Goal: Task Accomplishment & Management: Use online tool/utility

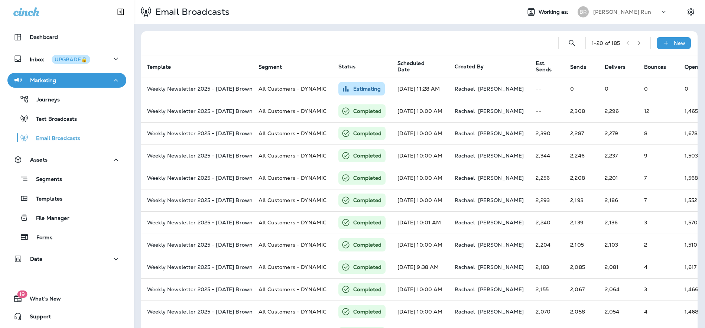
click at [616, 10] on p "[PERSON_NAME] Run" at bounding box center [622, 12] width 58 height 6
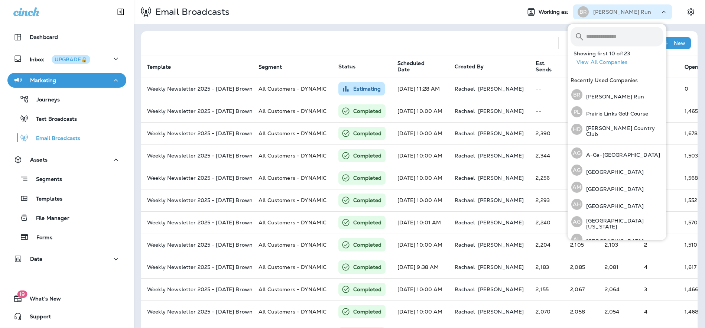
click at [626, 36] on input "text" at bounding box center [624, 37] width 77 height 20
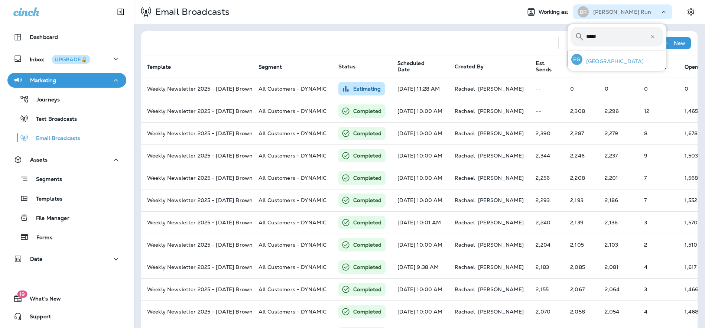
type input "*****"
click at [624, 60] on p "[GEOGRAPHIC_DATA]" at bounding box center [612, 61] width 61 height 6
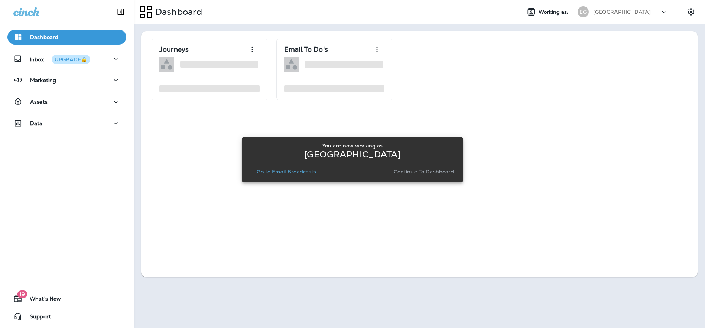
click at [427, 170] on p "Continue to Dashboard" at bounding box center [423, 172] width 61 height 6
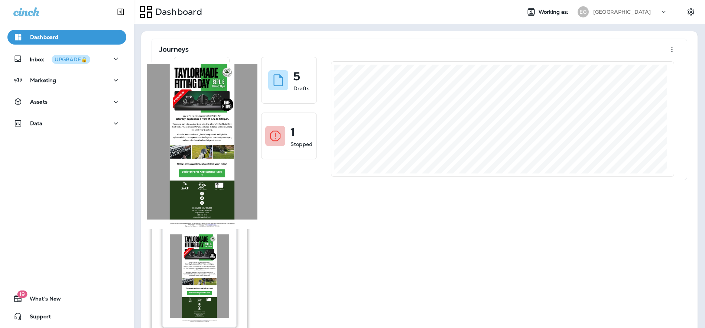
click at [201, 254] on img at bounding box center [199, 278] width 59 height 88
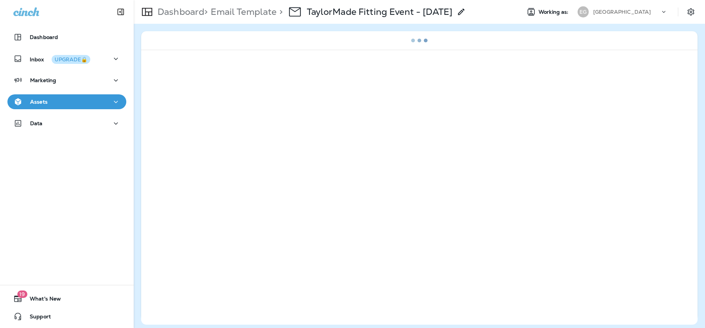
click at [54, 99] on div "Assets" at bounding box center [66, 101] width 107 height 9
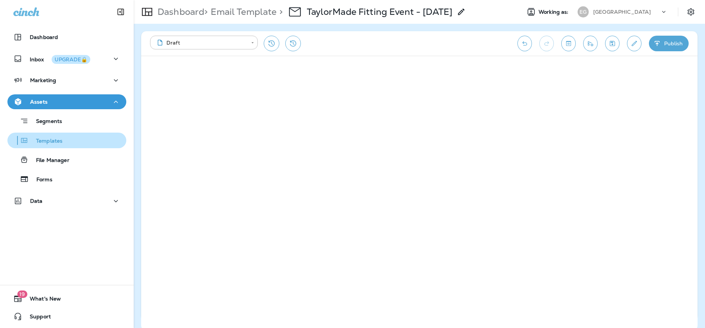
click at [53, 141] on p "Templates" at bounding box center [46, 141] width 34 height 7
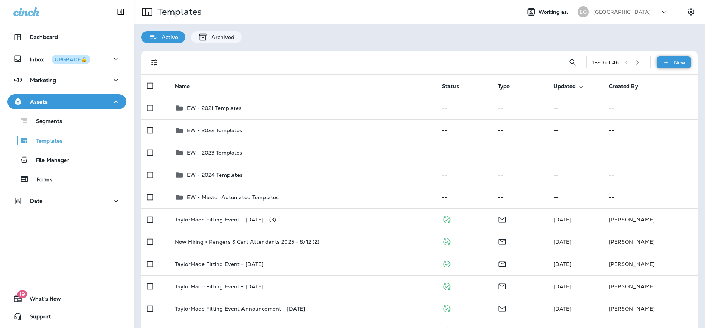
click at [663, 61] on icon at bounding box center [665, 62] width 4 height 4
click at [662, 99] on li "New Folder" at bounding box center [668, 100] width 63 height 18
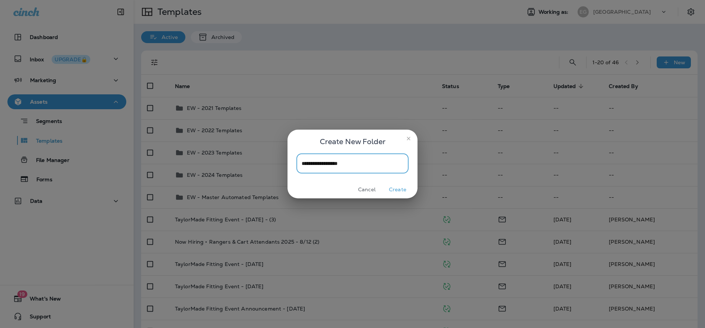
type input "**********"
click at [405, 189] on button "Create" at bounding box center [397, 190] width 28 height 12
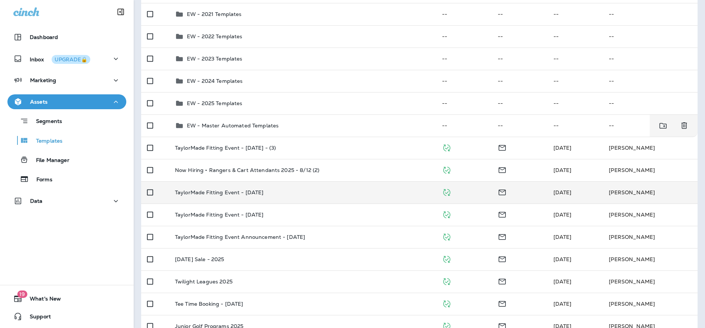
scroll to position [97, 0]
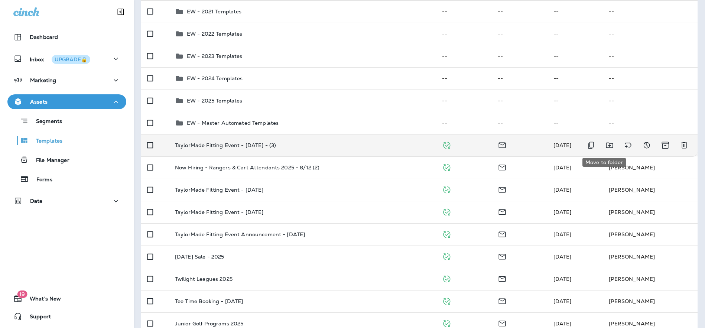
click at [605, 146] on icon "Move to folder" at bounding box center [609, 145] width 9 height 9
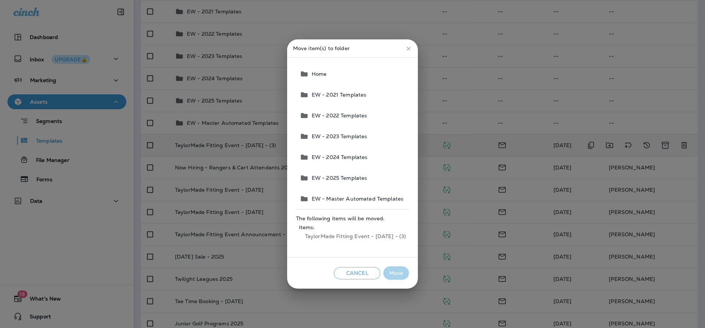
click at [348, 179] on span "EW - 2025 Templates" at bounding box center [337, 178] width 59 height 6
click at [396, 270] on button "Move" at bounding box center [396, 273] width 26 height 14
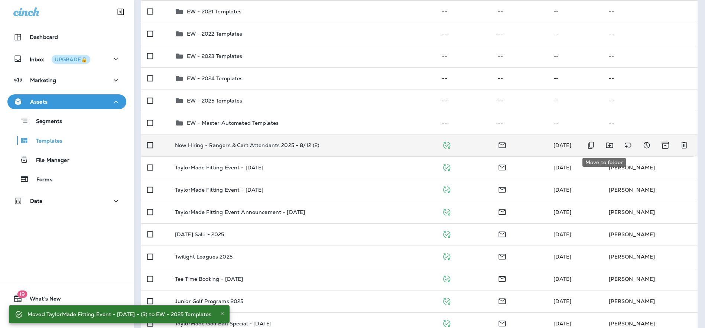
click at [605, 146] on icon "Move to folder" at bounding box center [608, 146] width 7 height 6
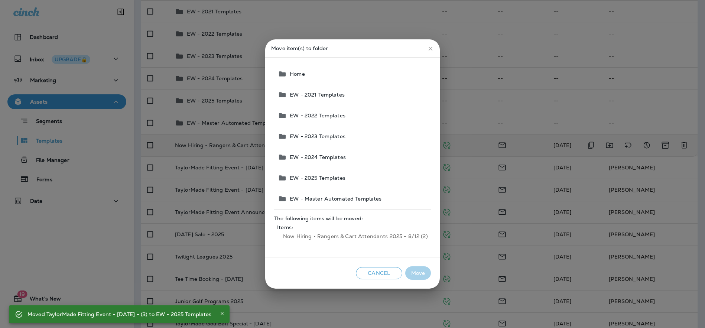
drag, startPoint x: 297, startPoint y: 175, endPoint x: 316, endPoint y: 189, distance: 23.5
click at [297, 175] on span "EW - 2025 Templates" at bounding box center [316, 178] width 59 height 6
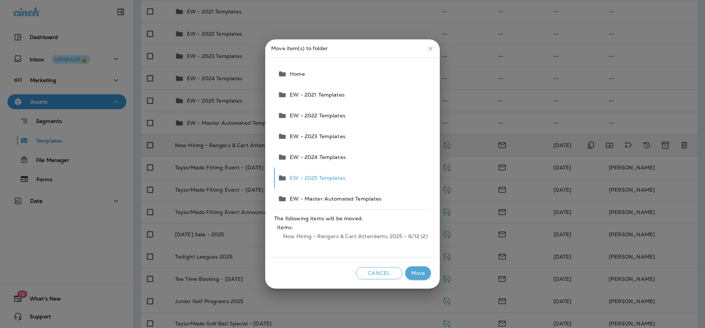
click at [422, 270] on button "Move" at bounding box center [418, 273] width 26 height 14
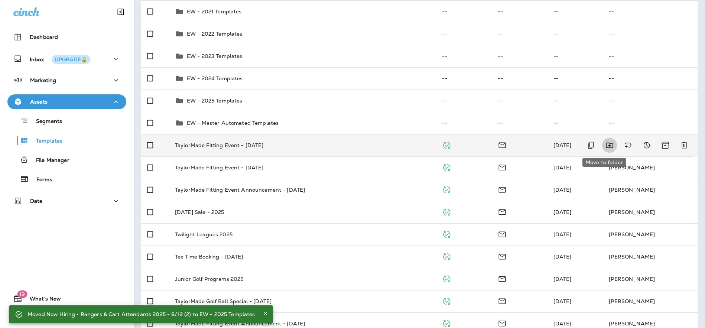
click at [605, 146] on icon "Move to folder" at bounding box center [609, 145] width 9 height 9
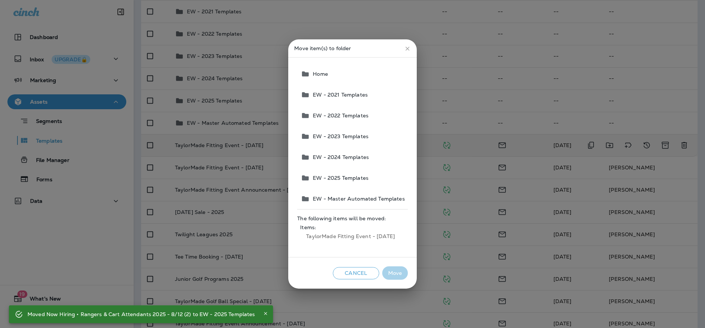
click at [334, 178] on span "EW - 2025 Templates" at bounding box center [339, 178] width 59 height 6
click at [395, 275] on button "Move" at bounding box center [395, 273] width 26 height 14
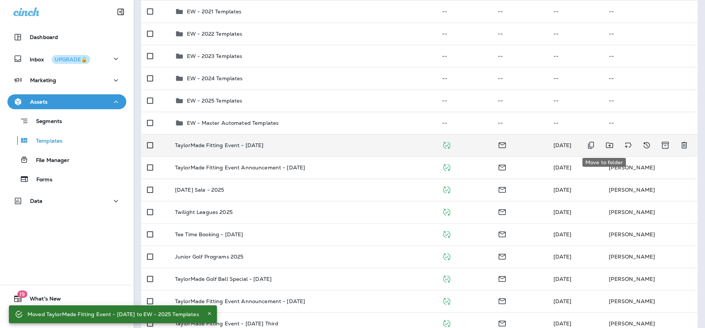
click at [605, 145] on icon "Move to folder" at bounding box center [609, 145] width 9 height 9
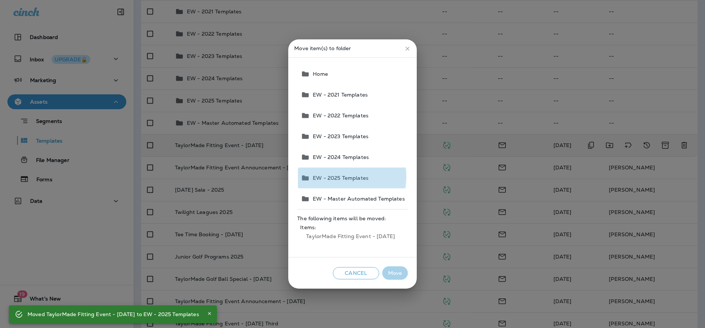
click at [334, 176] on span "EW - 2025 Templates" at bounding box center [339, 178] width 59 height 6
click at [394, 272] on button "Move" at bounding box center [395, 273] width 26 height 14
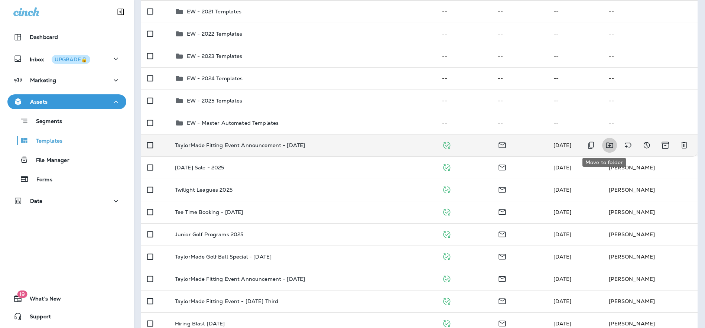
click at [606, 144] on icon "Move to folder" at bounding box center [609, 145] width 9 height 9
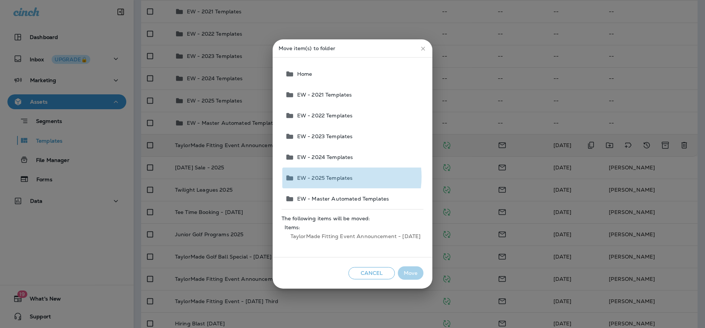
click at [335, 177] on span "EW - 2025 Templates" at bounding box center [323, 178] width 59 height 6
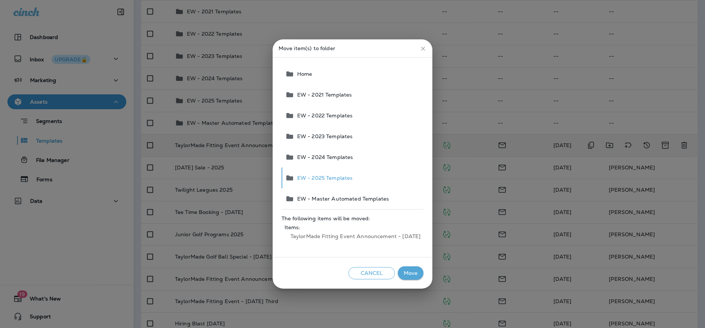
click at [405, 270] on button "Move" at bounding box center [411, 273] width 26 height 14
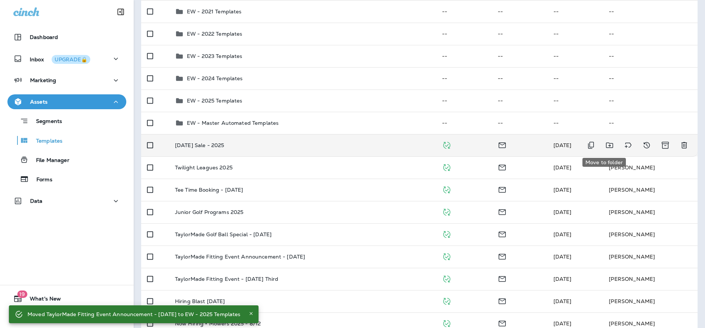
click at [605, 144] on icon "Move to folder" at bounding box center [609, 145] width 9 height 9
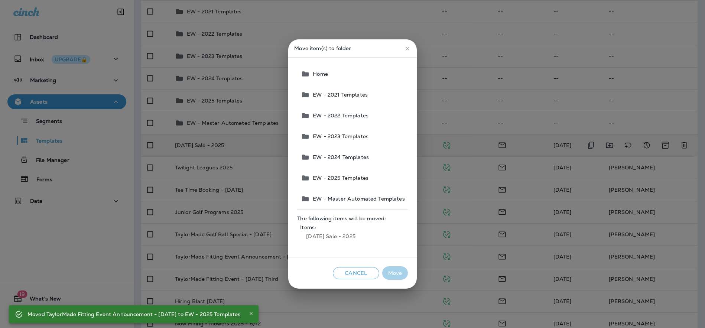
click at [342, 175] on span "EW - 2025 Templates" at bounding box center [339, 178] width 59 height 6
click at [392, 272] on button "Move" at bounding box center [395, 273] width 26 height 14
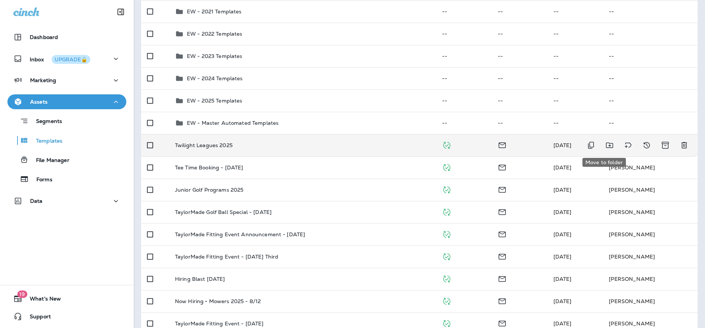
click at [606, 146] on icon "Move to folder" at bounding box center [609, 145] width 9 height 9
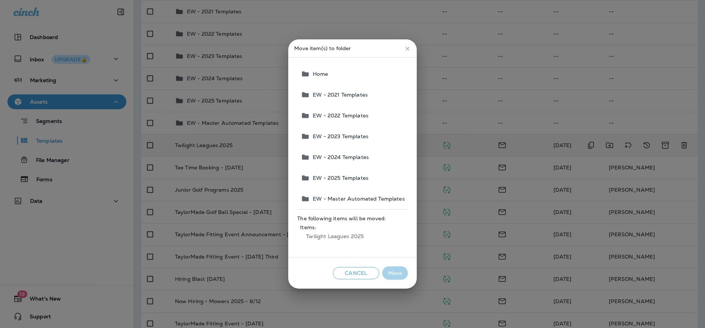
click at [351, 176] on span "EW - 2025 Templates" at bounding box center [339, 178] width 59 height 6
click at [390, 272] on button "Move" at bounding box center [395, 273] width 26 height 14
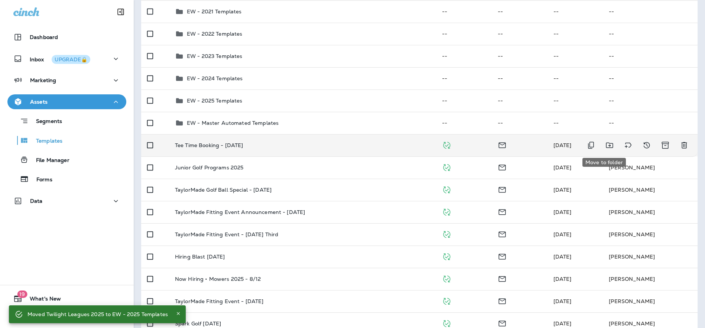
click at [605, 146] on icon "Move to folder" at bounding box center [609, 145] width 9 height 9
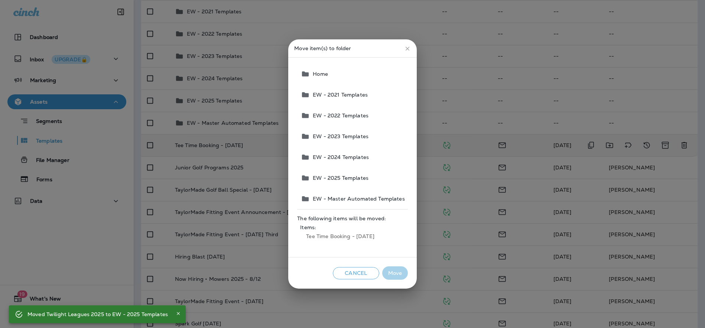
click at [339, 177] on span "EW - 2025 Templates" at bounding box center [339, 178] width 59 height 6
click at [397, 274] on button "Move" at bounding box center [395, 273] width 26 height 14
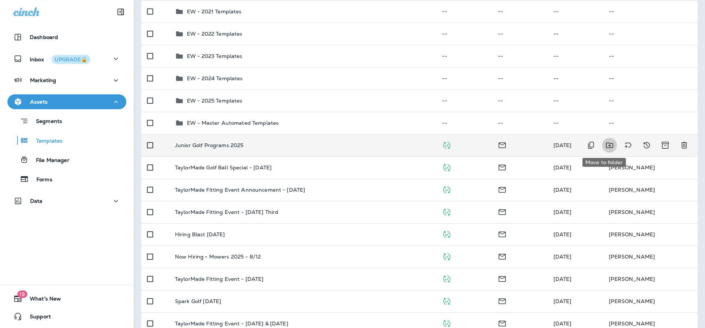
click at [605, 144] on icon "Move to folder" at bounding box center [609, 145] width 9 height 9
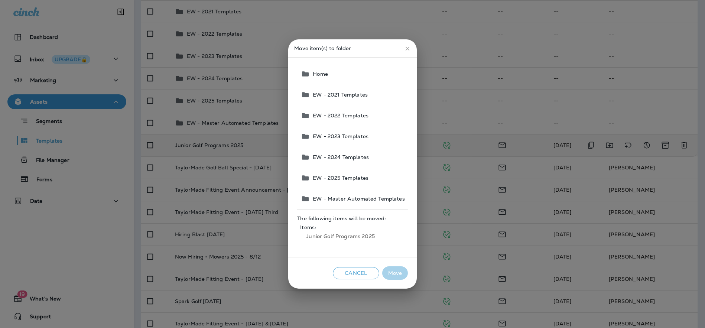
click at [336, 177] on span "EW - 2025 Templates" at bounding box center [339, 178] width 59 height 6
click at [401, 273] on button "Move" at bounding box center [395, 273] width 26 height 14
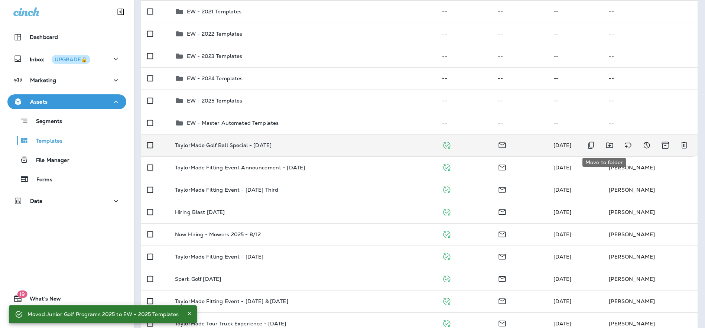
click at [606, 145] on icon "Move to folder" at bounding box center [609, 145] width 9 height 9
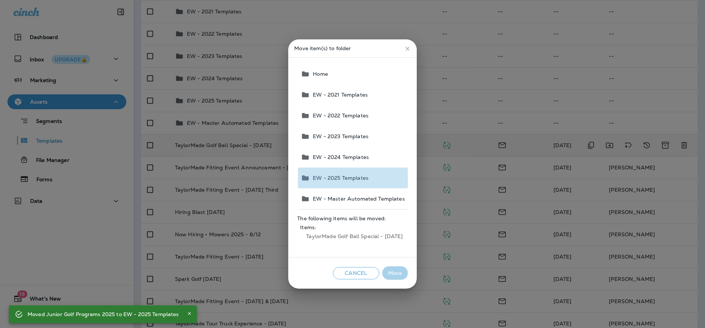
click at [335, 178] on span "EW - 2025 Templates" at bounding box center [339, 178] width 59 height 6
click at [388, 271] on button "Move" at bounding box center [395, 273] width 26 height 14
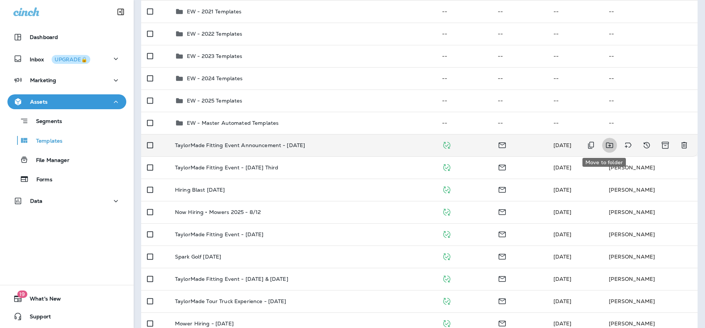
click at [605, 146] on icon "Move to folder" at bounding box center [608, 146] width 7 height 6
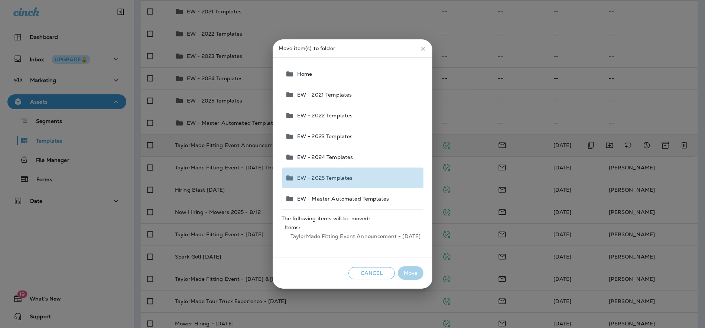
click at [331, 178] on span "EW - 2025 Templates" at bounding box center [323, 178] width 59 height 6
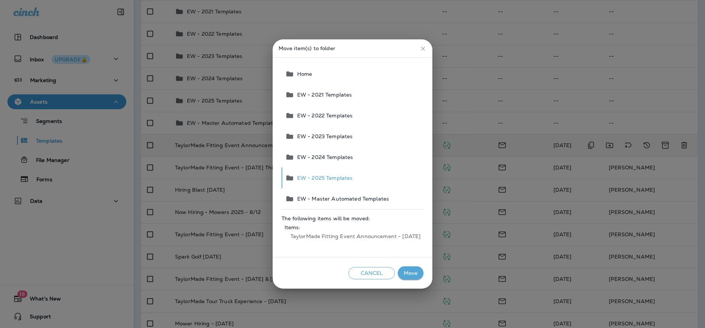
click at [411, 272] on button "Move" at bounding box center [411, 273] width 26 height 14
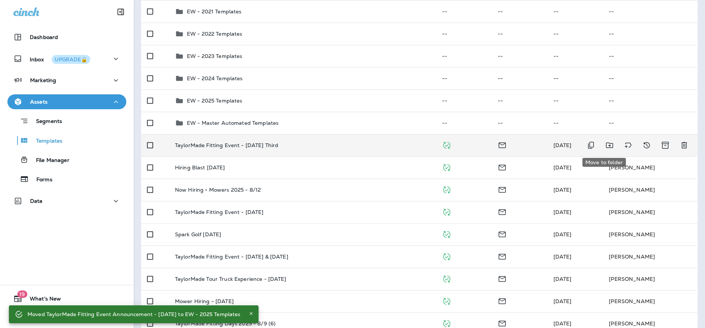
click at [605, 144] on icon "Move to folder" at bounding box center [609, 145] width 9 height 9
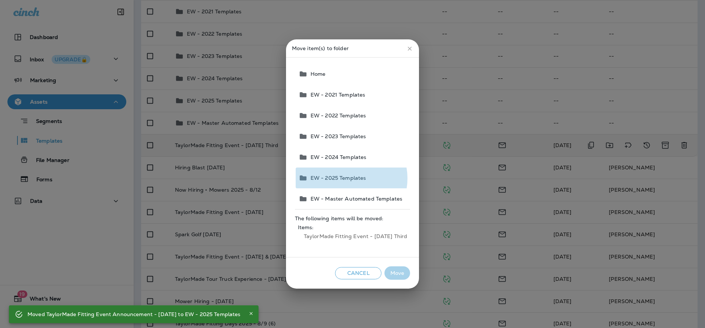
drag, startPoint x: 348, startPoint y: 178, endPoint x: 379, endPoint y: 231, distance: 61.6
click at [348, 178] on span "EW - 2025 Templates" at bounding box center [336, 178] width 59 height 6
click at [396, 271] on button "Move" at bounding box center [397, 273] width 26 height 14
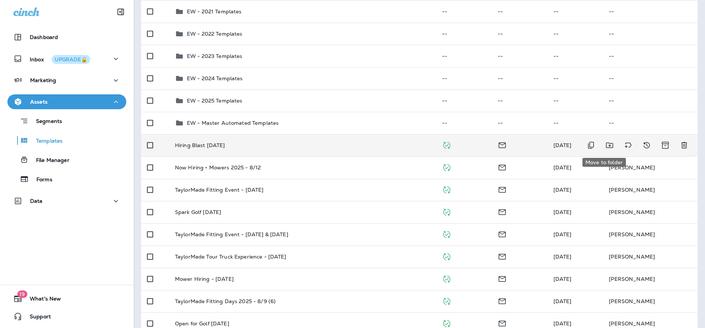
click at [605, 145] on icon "Move to folder" at bounding box center [609, 145] width 9 height 9
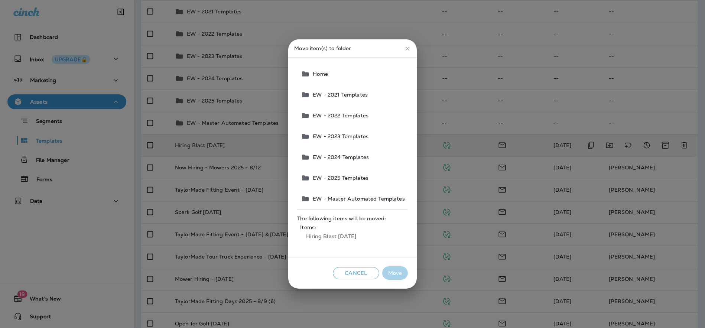
click at [342, 179] on span "EW - 2025 Templates" at bounding box center [339, 178] width 59 height 6
click at [396, 271] on button "Move" at bounding box center [395, 273] width 26 height 14
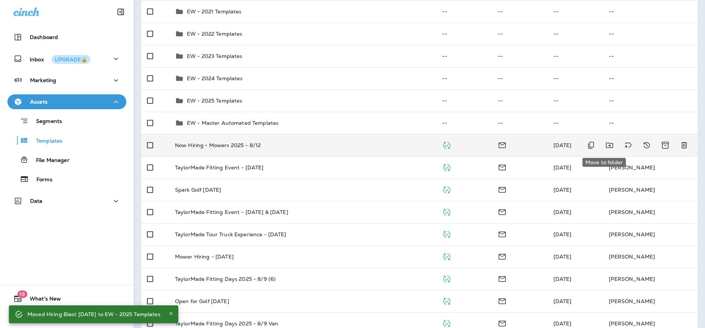
click at [605, 144] on icon "Move to folder" at bounding box center [608, 146] width 7 height 6
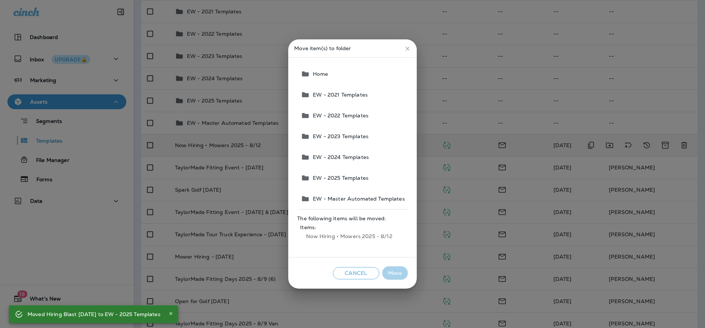
click at [358, 177] on span "EW - 2025 Templates" at bounding box center [339, 178] width 59 height 6
click at [398, 271] on button "Move" at bounding box center [395, 273] width 26 height 14
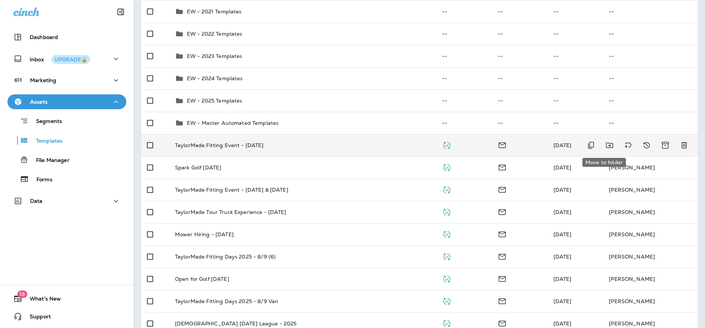
click at [605, 143] on icon "Move to folder" at bounding box center [609, 145] width 9 height 9
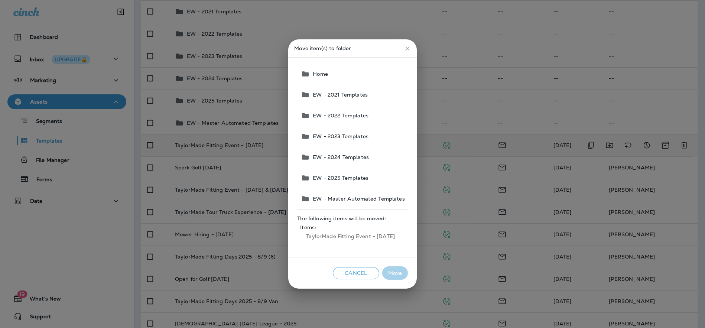
click at [345, 180] on span "EW - 2025 Templates" at bounding box center [339, 178] width 59 height 6
click at [393, 273] on button "Move" at bounding box center [395, 273] width 26 height 14
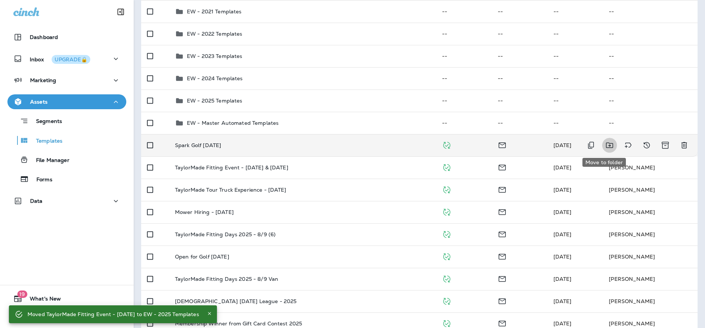
click at [605, 145] on icon "Move to folder" at bounding box center [609, 145] width 9 height 9
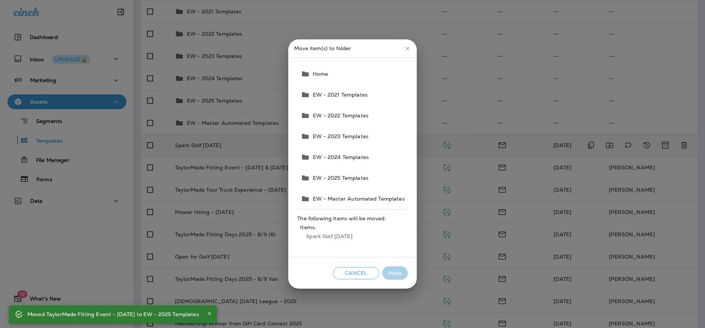
click at [342, 175] on span "EW - 2025 Templates" at bounding box center [339, 178] width 59 height 6
click at [393, 269] on button "Move" at bounding box center [395, 273] width 26 height 14
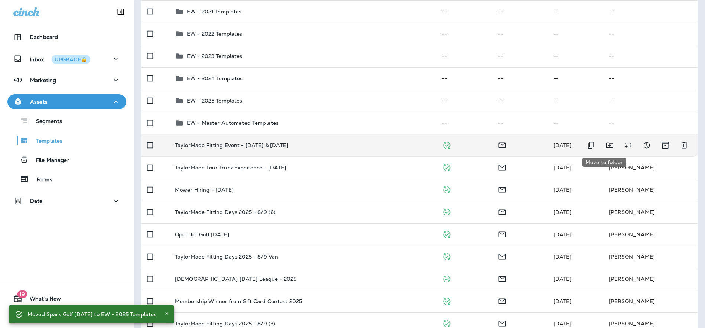
click at [606, 145] on icon "Move to folder" at bounding box center [609, 145] width 9 height 9
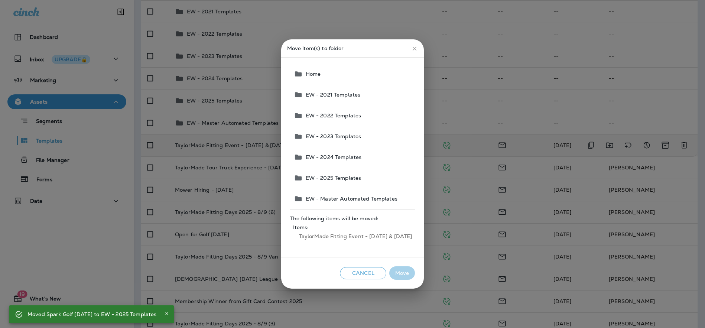
click at [332, 179] on span "EW - 2025 Templates" at bounding box center [332, 178] width 59 height 6
click at [401, 271] on button "Move" at bounding box center [402, 273] width 26 height 14
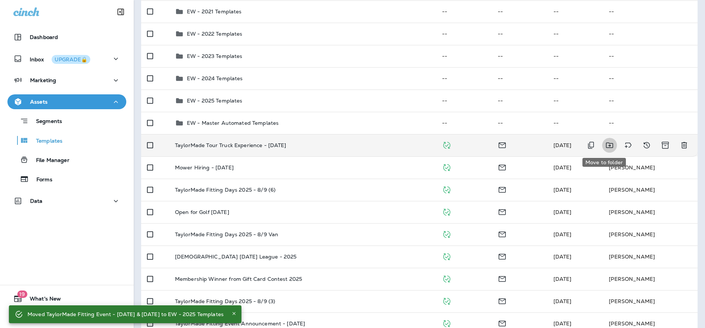
click at [606, 145] on icon "Move to folder" at bounding box center [609, 145] width 9 height 9
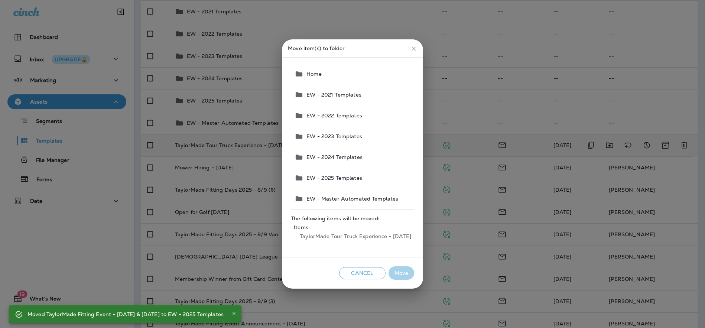
click at [334, 178] on span "EW - 2025 Templates" at bounding box center [332, 178] width 59 height 6
click at [406, 274] on button "Move" at bounding box center [401, 273] width 26 height 14
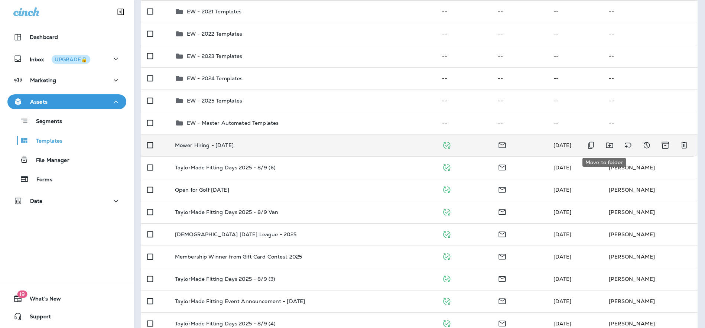
click at [605, 145] on icon "Move to folder" at bounding box center [609, 145] width 9 height 9
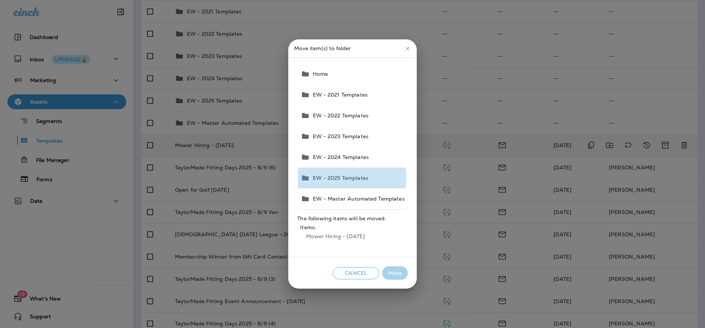
click at [339, 178] on span "EW - 2025 Templates" at bounding box center [339, 178] width 59 height 6
click at [397, 272] on button "Move" at bounding box center [395, 273] width 26 height 14
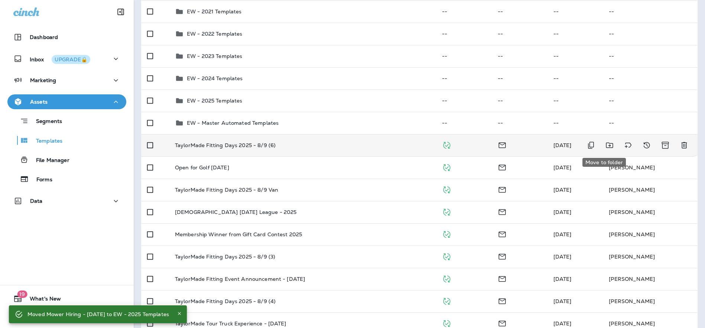
click at [605, 144] on icon "Move to folder" at bounding box center [609, 145] width 9 height 9
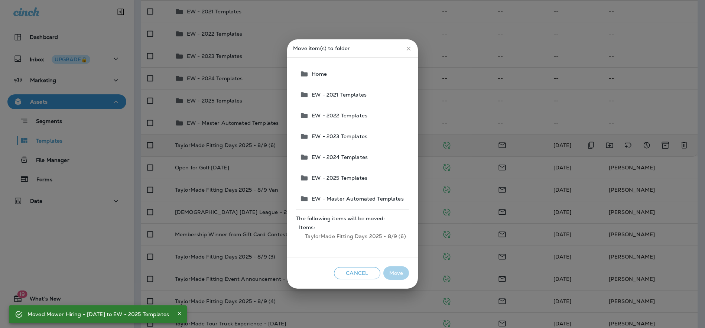
click at [332, 178] on span "EW - 2025 Templates" at bounding box center [337, 178] width 59 height 6
click at [392, 271] on button "Move" at bounding box center [396, 273] width 26 height 14
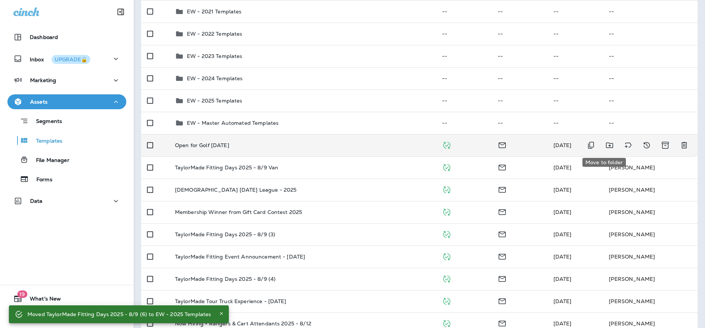
click at [605, 144] on icon "Move to folder" at bounding box center [609, 145] width 9 height 9
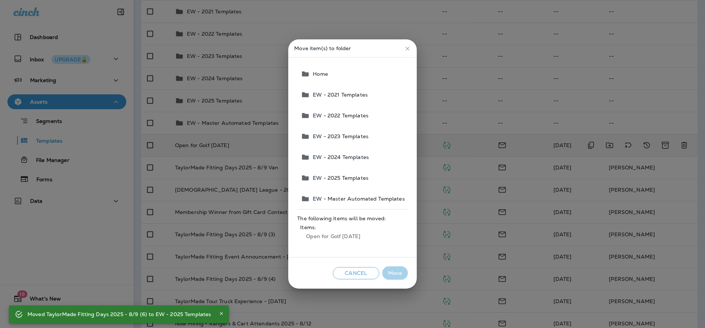
click at [346, 177] on span "EW - 2025 Templates" at bounding box center [339, 178] width 59 height 6
click at [399, 271] on button "Move" at bounding box center [395, 273] width 26 height 14
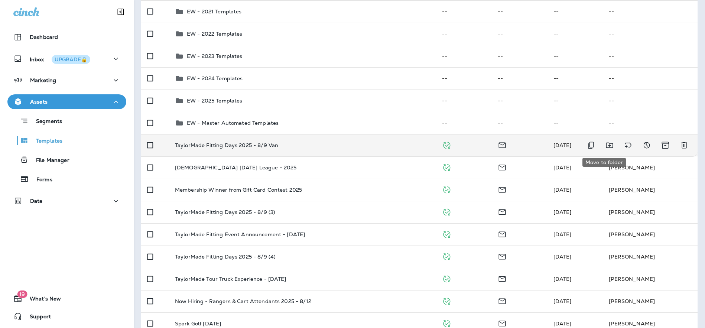
click at [605, 143] on icon "Move to folder" at bounding box center [609, 145] width 9 height 9
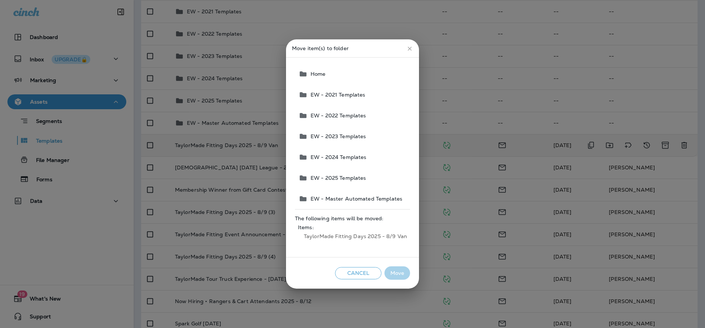
click at [347, 179] on span "EW - 2025 Templates" at bounding box center [336, 178] width 59 height 6
click at [399, 270] on button "Move" at bounding box center [397, 273] width 26 height 14
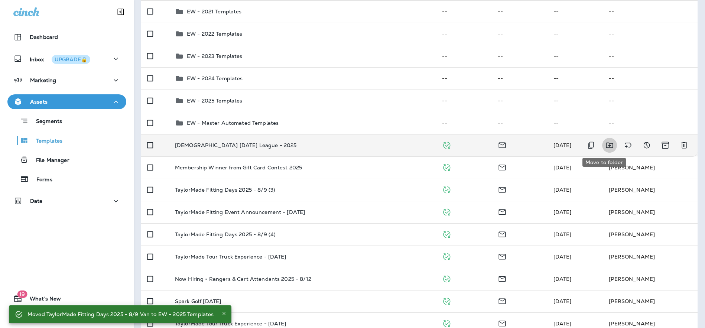
click at [605, 144] on icon "Move to folder" at bounding box center [608, 146] width 7 height 6
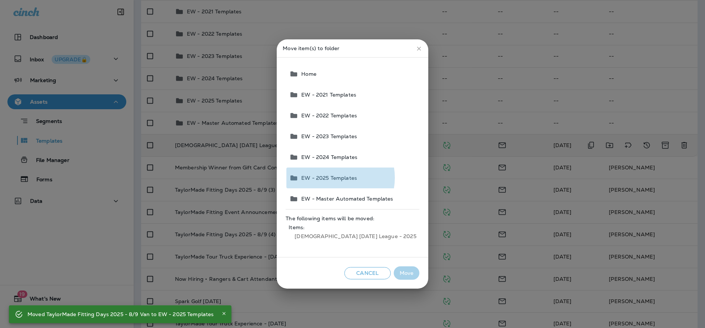
click at [345, 178] on span "EW - 2025 Templates" at bounding box center [327, 178] width 59 height 6
click at [394, 272] on button "Move" at bounding box center [406, 273] width 26 height 14
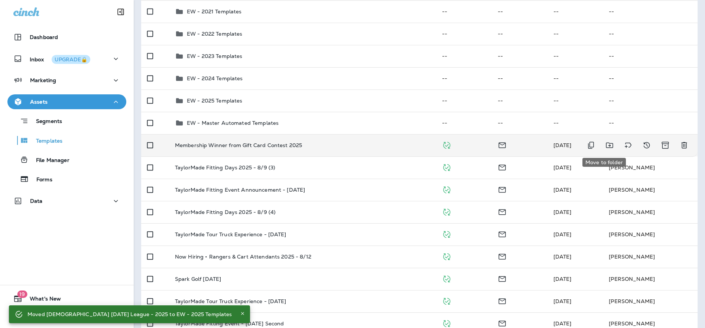
click at [605, 143] on icon "Move to folder" at bounding box center [608, 146] width 7 height 6
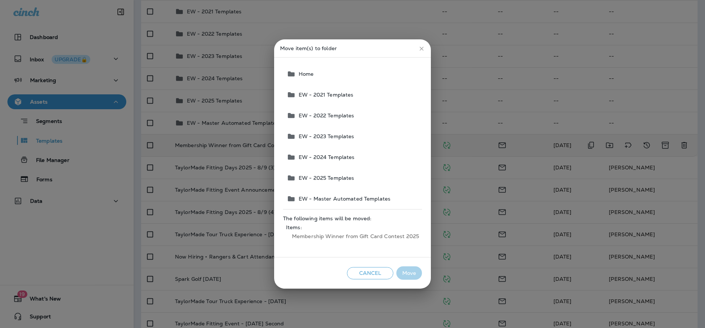
click at [321, 176] on span "EW - 2025 Templates" at bounding box center [324, 178] width 59 height 6
click at [408, 274] on button "Move" at bounding box center [409, 273] width 26 height 14
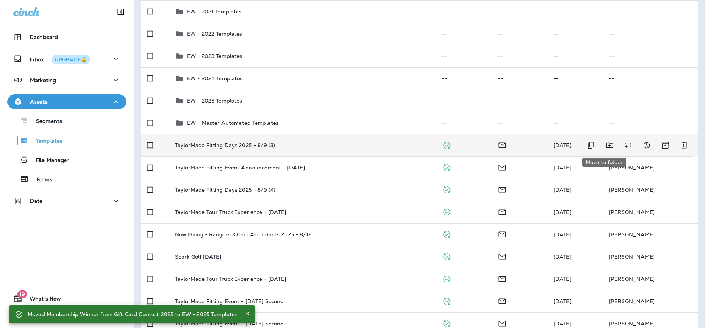
click at [606, 146] on icon "Move to folder" at bounding box center [609, 145] width 9 height 9
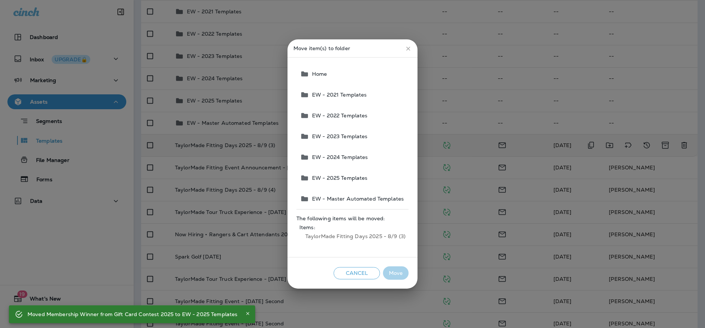
click at [358, 177] on span "EW - 2025 Templates" at bounding box center [338, 178] width 59 height 6
click at [398, 272] on button "Move" at bounding box center [396, 273] width 26 height 14
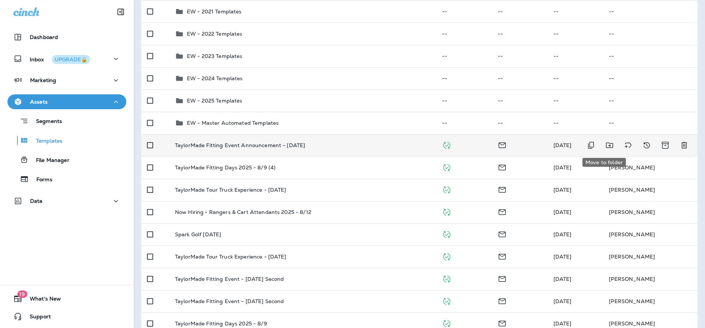
click at [605, 146] on icon "Move to folder" at bounding box center [608, 146] width 7 height 6
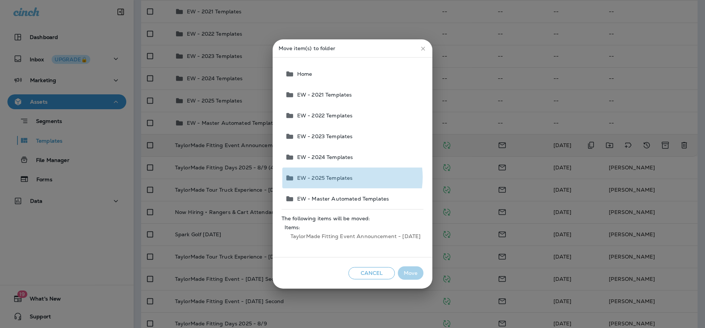
click at [343, 177] on span "EW - 2025 Templates" at bounding box center [323, 178] width 59 height 6
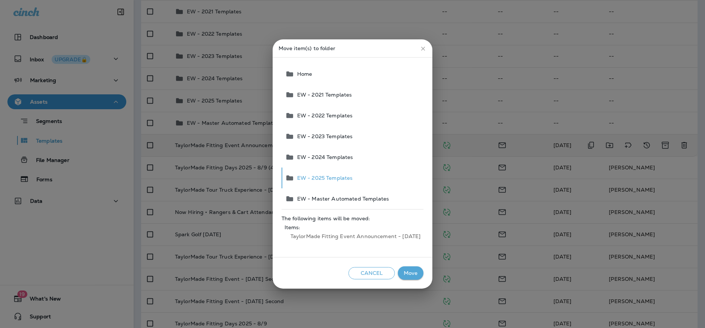
click at [410, 271] on button "Move" at bounding box center [411, 273] width 26 height 14
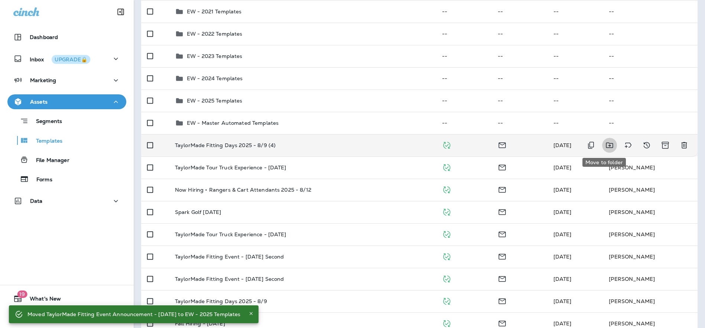
click at [605, 144] on icon "Move to folder" at bounding box center [609, 145] width 9 height 9
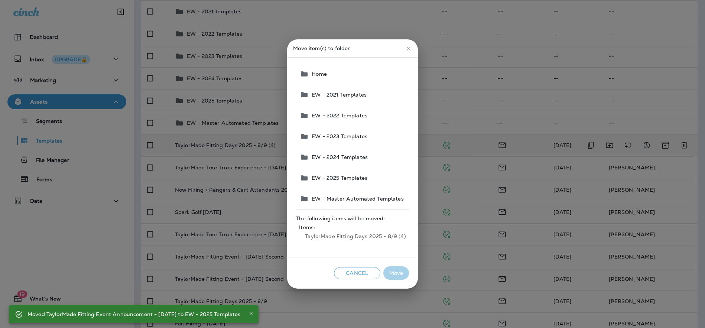
click at [347, 180] on span "EW - 2025 Templates" at bounding box center [337, 178] width 59 height 6
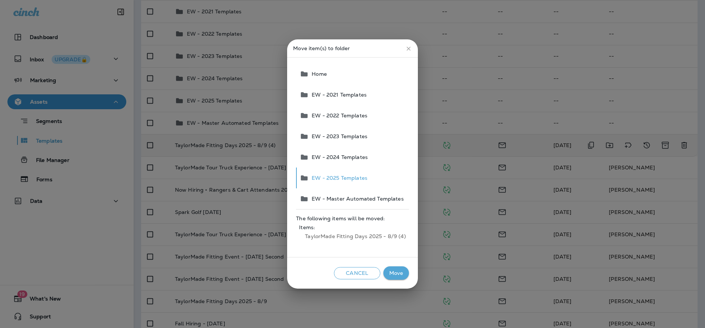
click at [399, 272] on button "Move" at bounding box center [396, 273] width 26 height 14
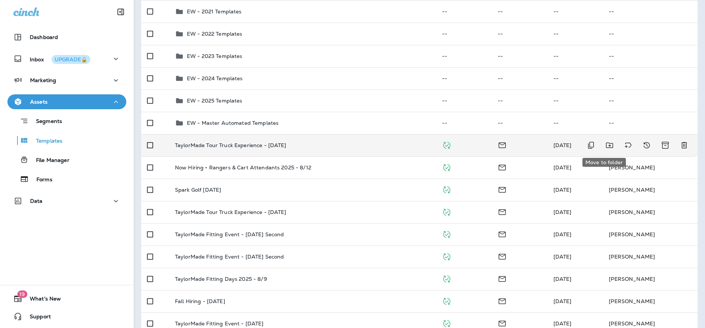
click at [605, 143] on icon "Move to folder" at bounding box center [608, 146] width 7 height 6
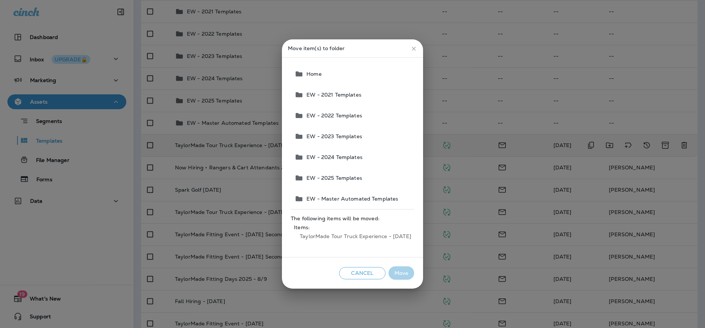
click at [334, 177] on span "EW - 2025 Templates" at bounding box center [332, 178] width 59 height 6
click at [411, 271] on button "Move" at bounding box center [401, 273] width 26 height 14
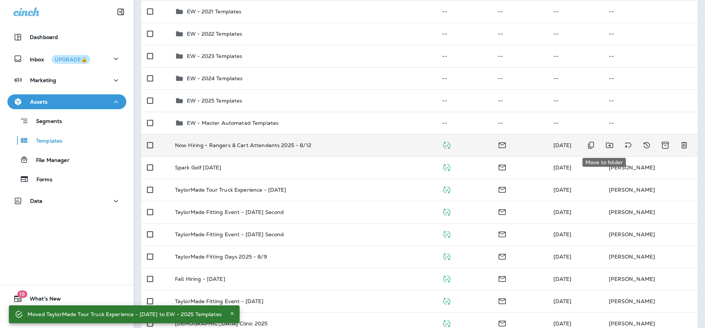
click at [606, 146] on icon "Move to folder" at bounding box center [609, 145] width 9 height 9
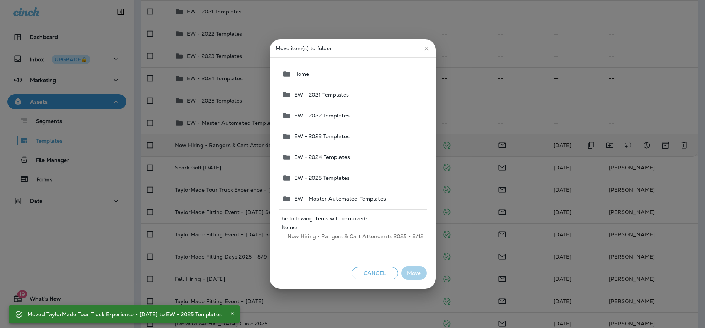
click at [318, 176] on span "EW - 2025 Templates" at bounding box center [320, 178] width 59 height 6
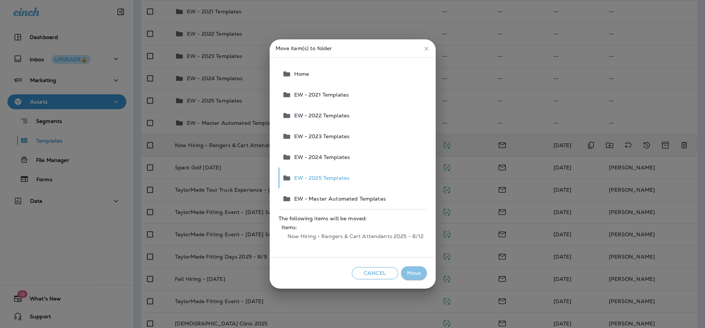
click at [417, 271] on button "Move" at bounding box center [414, 273] width 26 height 14
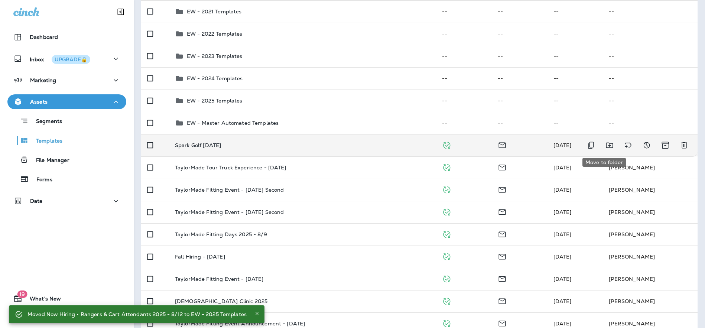
click at [606, 145] on icon "Move to folder" at bounding box center [609, 145] width 9 height 9
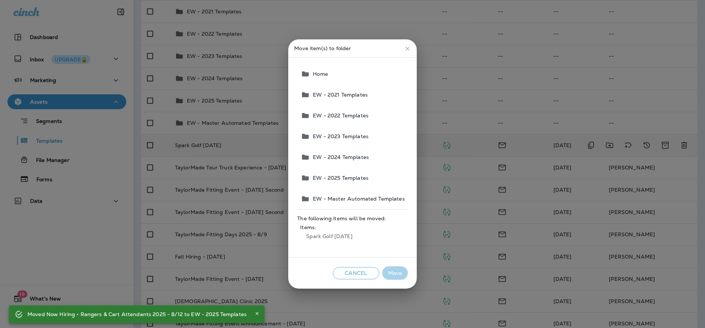
click at [334, 175] on span "EW - 2025 Templates" at bounding box center [339, 178] width 59 height 6
click at [393, 272] on button "Move" at bounding box center [395, 273] width 26 height 14
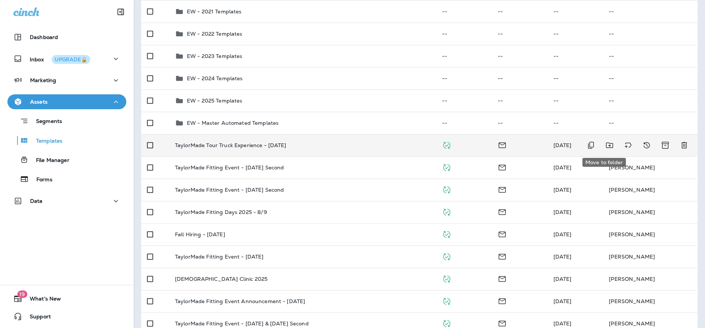
click at [606, 146] on icon "Move to folder" at bounding box center [609, 145] width 9 height 9
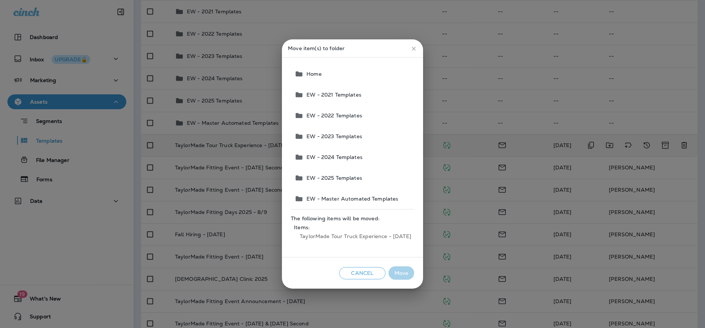
click at [328, 177] on span "EW - 2025 Templates" at bounding box center [332, 178] width 59 height 6
click at [401, 272] on button "Move" at bounding box center [401, 273] width 26 height 14
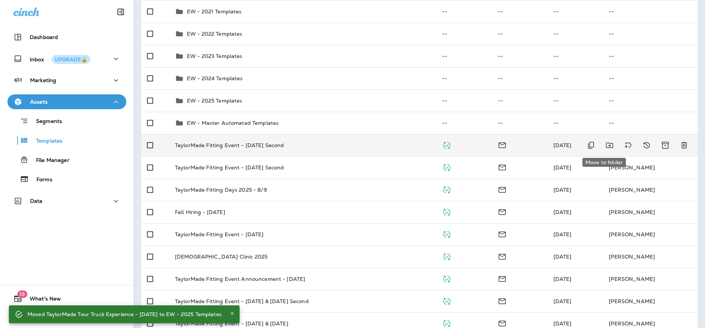
click at [605, 145] on icon "Move to folder" at bounding box center [608, 146] width 7 height 6
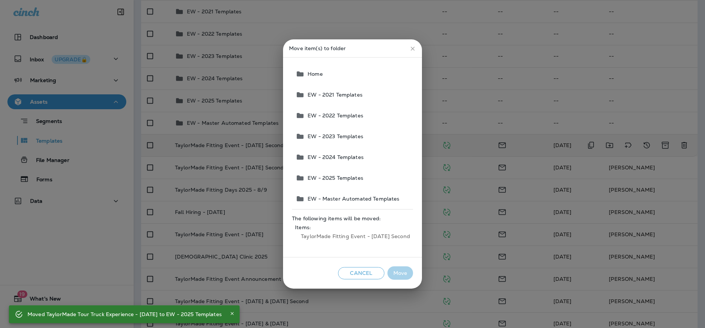
click at [328, 176] on span "EW - 2025 Templates" at bounding box center [333, 178] width 59 height 6
click at [402, 272] on button "Move" at bounding box center [400, 273] width 26 height 14
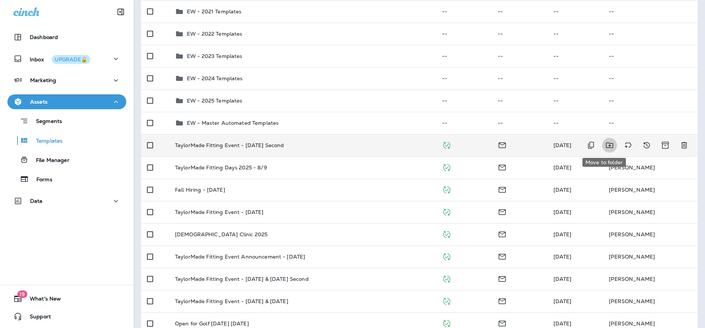
click at [605, 145] on icon "Move to folder" at bounding box center [609, 145] width 9 height 9
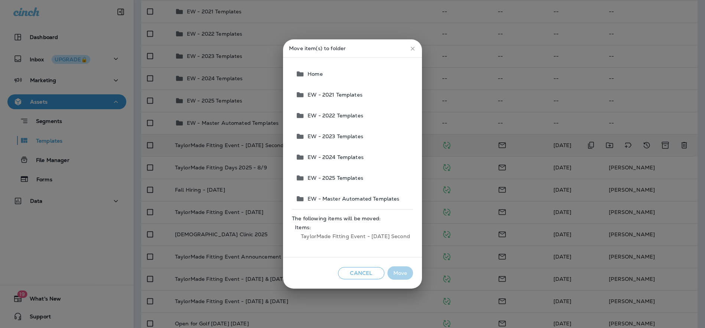
drag, startPoint x: 328, startPoint y: 174, endPoint x: 334, endPoint y: 180, distance: 8.4
click at [328, 174] on button "EW - 2025 Templates" at bounding box center [352, 177] width 120 height 21
click at [406, 275] on button "Move" at bounding box center [400, 273] width 26 height 14
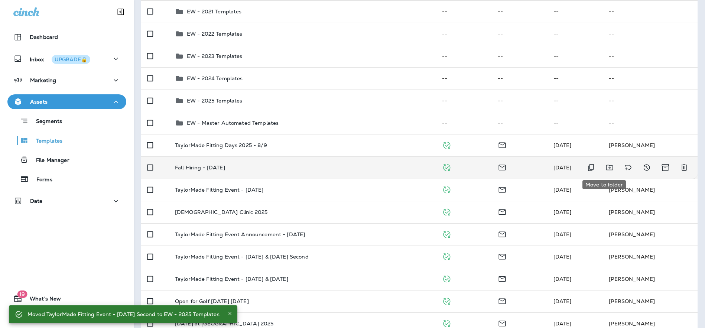
click at [605, 168] on icon "Move to folder" at bounding box center [608, 168] width 7 height 6
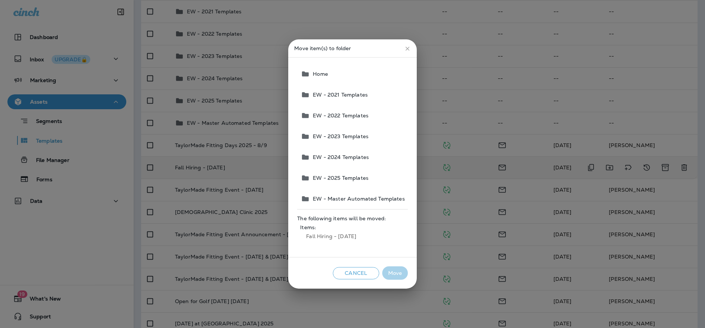
click at [344, 177] on span "EW - 2025 Templates" at bounding box center [339, 178] width 59 height 6
click at [396, 274] on button "Move" at bounding box center [395, 273] width 26 height 14
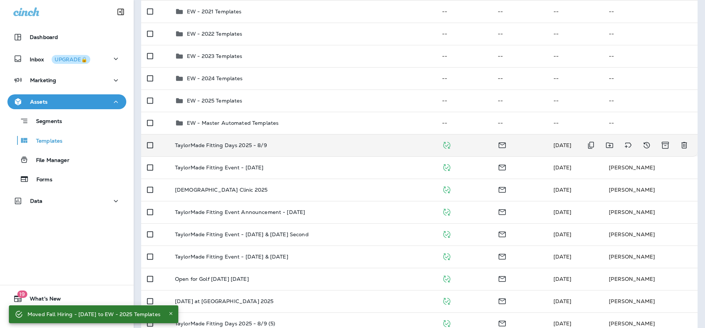
click at [605, 146] on icon "Move to folder" at bounding box center [609, 145] width 9 height 9
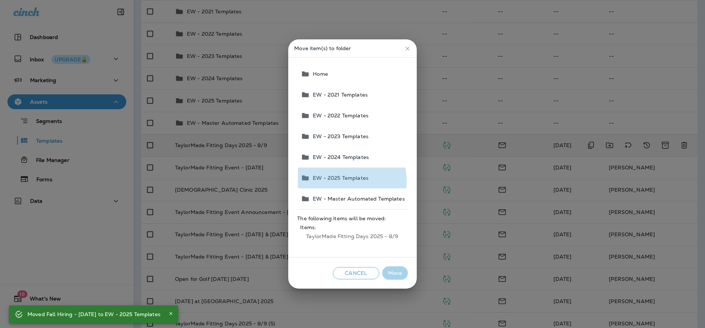
click at [349, 180] on span "EW - 2025 Templates" at bounding box center [339, 178] width 59 height 6
click at [394, 274] on button "Move" at bounding box center [395, 273] width 26 height 14
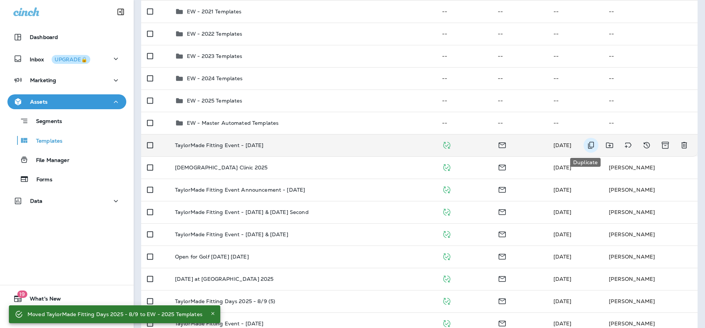
click at [586, 144] on icon "Duplicate" at bounding box center [590, 145] width 9 height 9
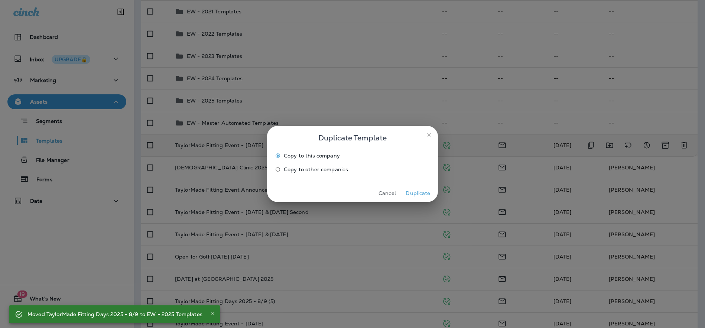
click at [421, 193] on button "Duplicate" at bounding box center [418, 193] width 28 height 12
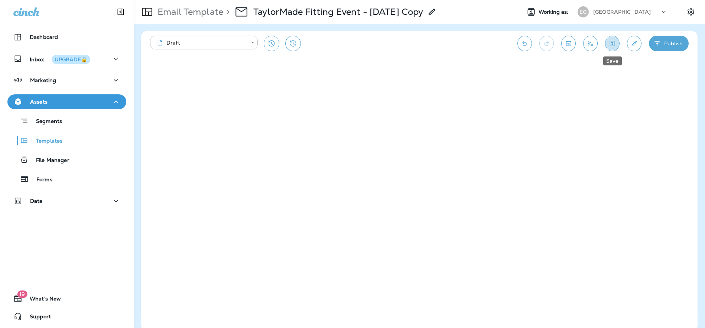
click at [616, 43] on button "Save" at bounding box center [612, 44] width 14 height 16
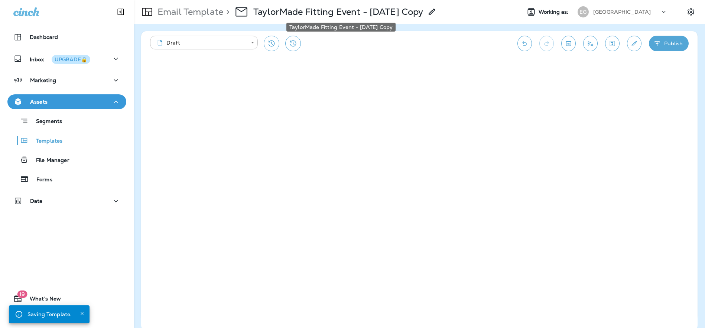
click at [409, 13] on p "TaylorMade Fitting Event - [DATE] Copy" at bounding box center [338, 11] width 170 height 11
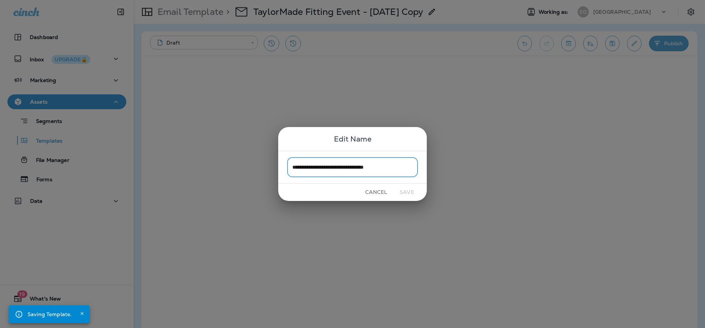
click at [366, 166] on input "**********" at bounding box center [352, 167] width 131 height 20
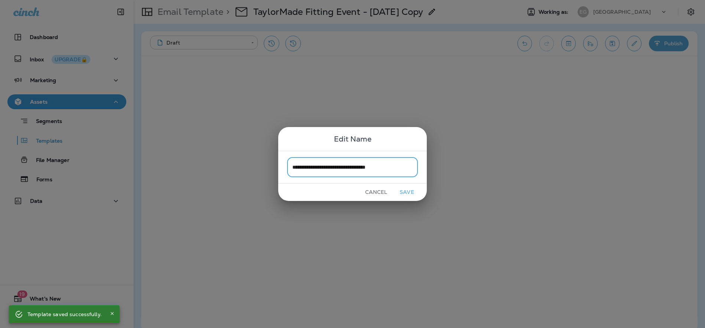
drag, startPoint x: 395, startPoint y: 169, endPoint x: 380, endPoint y: 170, distance: 15.6
click at [380, 170] on input "**********" at bounding box center [352, 167] width 131 height 20
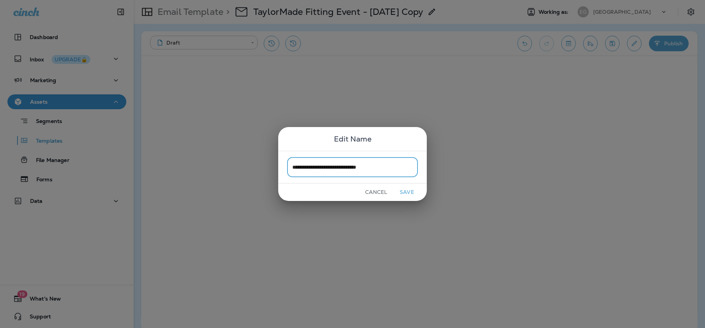
type input "**********"
click at [412, 192] on button "Save" at bounding box center [407, 192] width 28 height 12
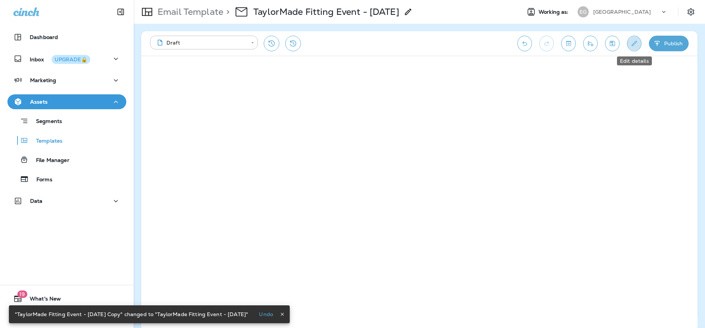
click at [634, 44] on icon "Edit details" at bounding box center [634, 43] width 8 height 7
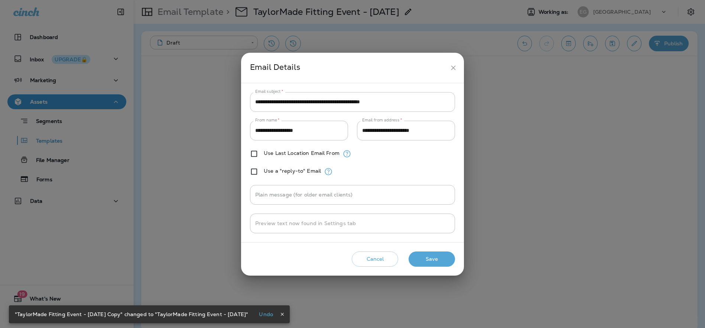
click at [344, 102] on input "**********" at bounding box center [352, 102] width 205 height 20
drag, startPoint x: 343, startPoint y: 101, endPoint x: 254, endPoint y: 103, distance: 89.5
click at [254, 103] on input "**********" at bounding box center [352, 102] width 205 height 20
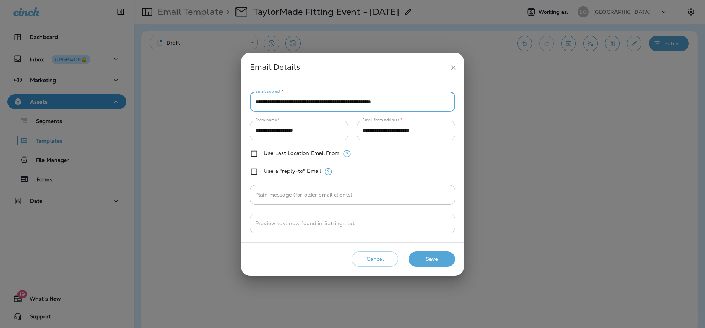
drag, startPoint x: 416, startPoint y: 102, endPoint x: 387, endPoint y: 102, distance: 29.3
click at [387, 102] on input "**********" at bounding box center [352, 102] width 205 height 20
type input "**********"
click at [437, 261] on button "Save" at bounding box center [431, 258] width 46 height 15
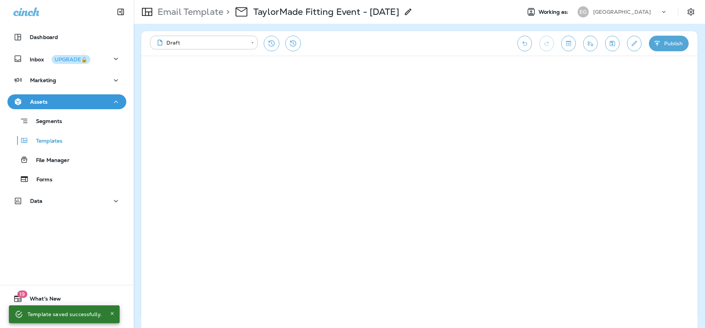
click at [609, 44] on icon "Save" at bounding box center [612, 43] width 8 height 7
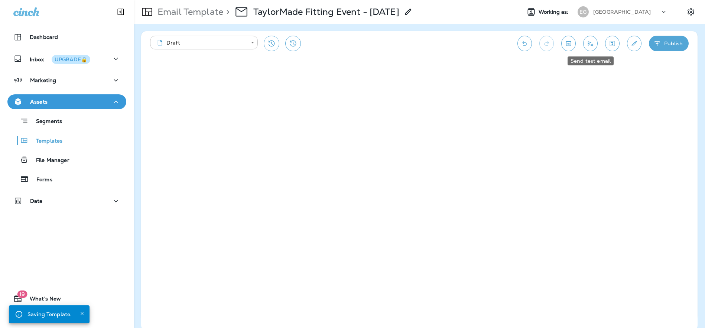
click at [588, 43] on icon "Send test email" at bounding box center [590, 43] width 5 height 5
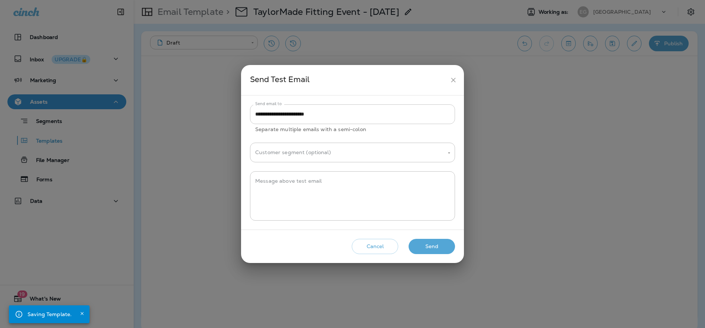
click at [294, 113] on input "**********" at bounding box center [352, 114] width 205 height 20
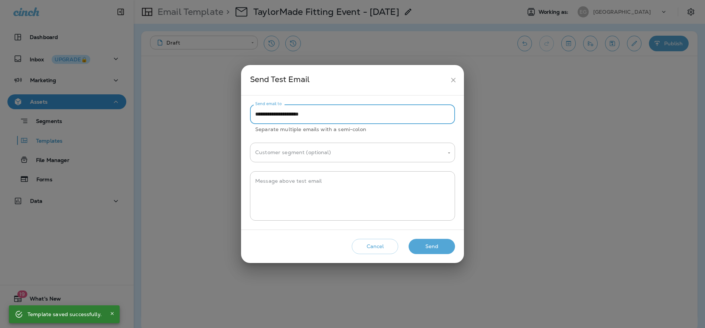
type input "**********"
click at [438, 246] on button "Send" at bounding box center [431, 246] width 46 height 15
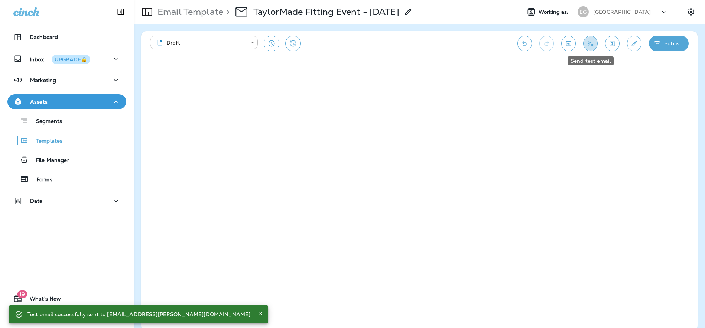
click at [594, 41] on button "Send test email" at bounding box center [590, 44] width 14 height 16
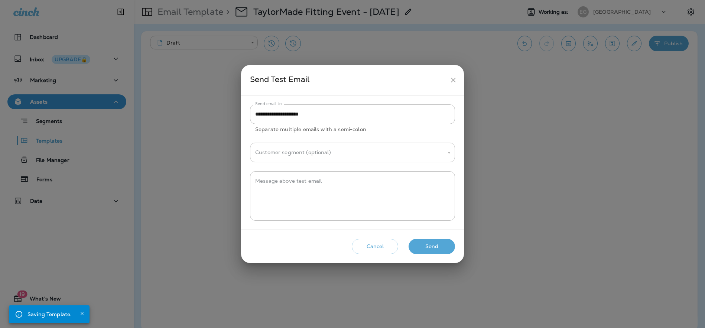
click at [432, 243] on button "Send" at bounding box center [431, 246] width 46 height 15
